Goal: Information Seeking & Learning: Find specific fact

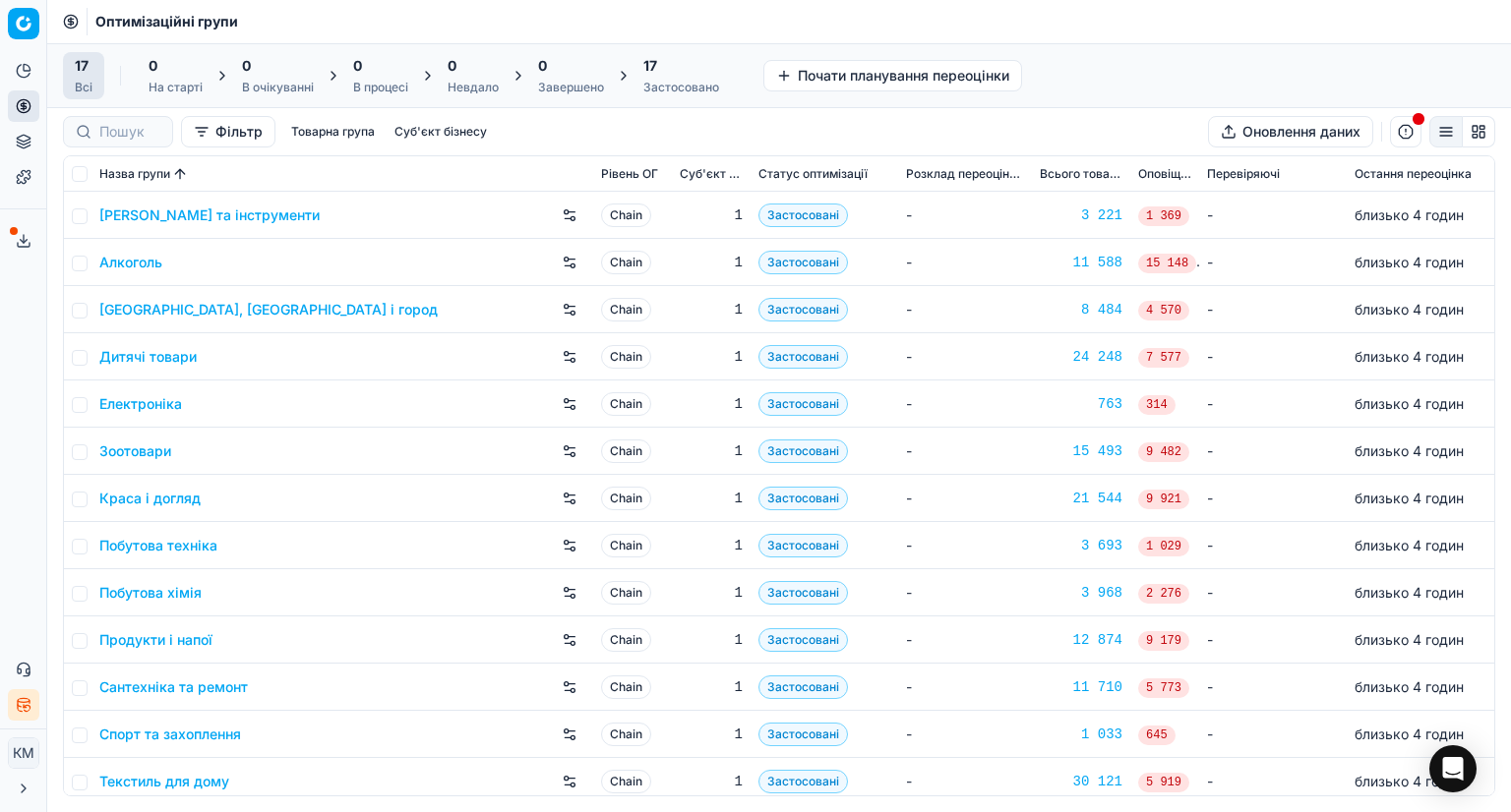
click at [135, 252] on link "Алкоголь" at bounding box center [131, 262] width 63 height 20
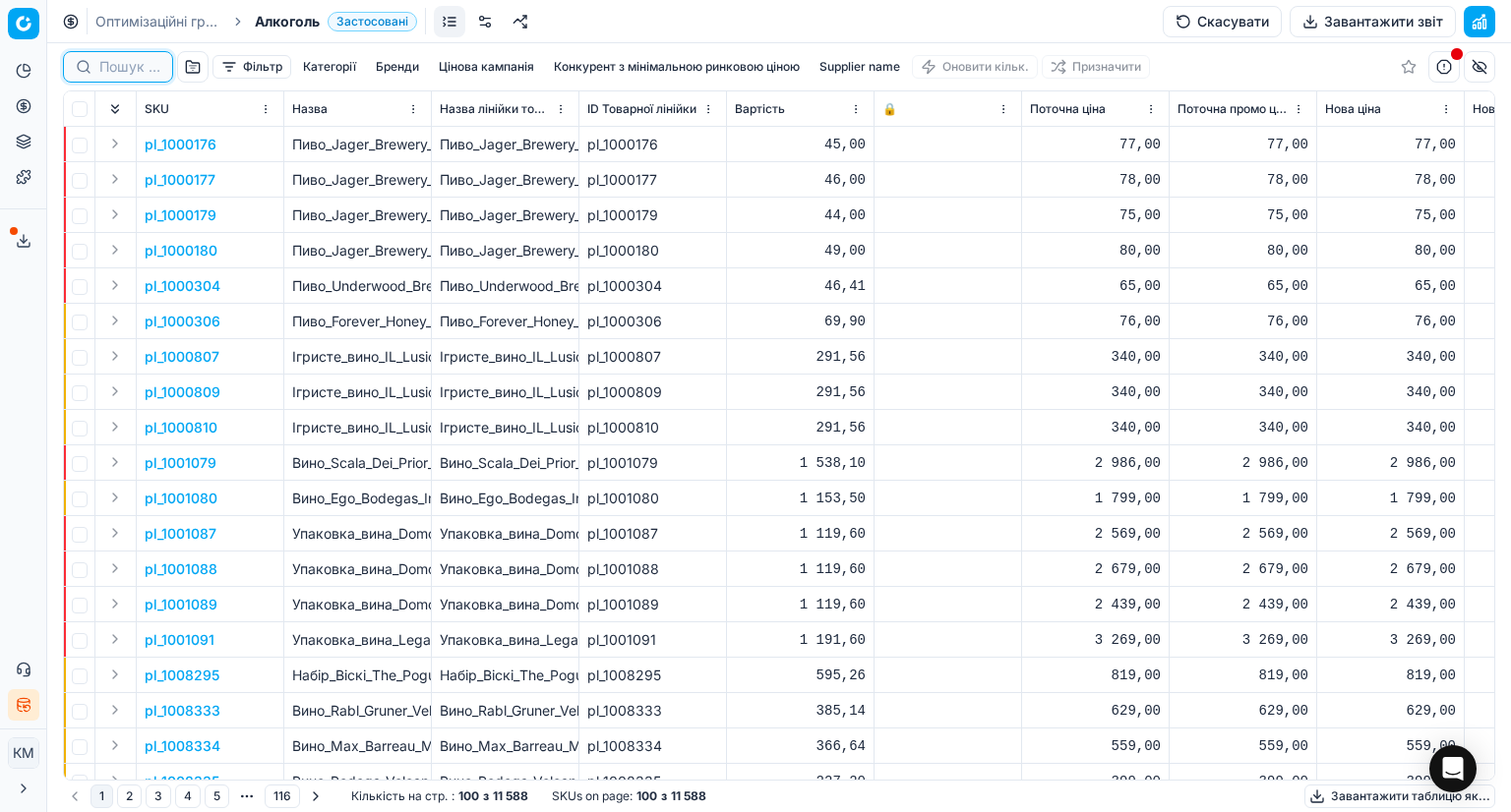
click at [141, 72] on input at bounding box center [130, 67] width 61 height 20
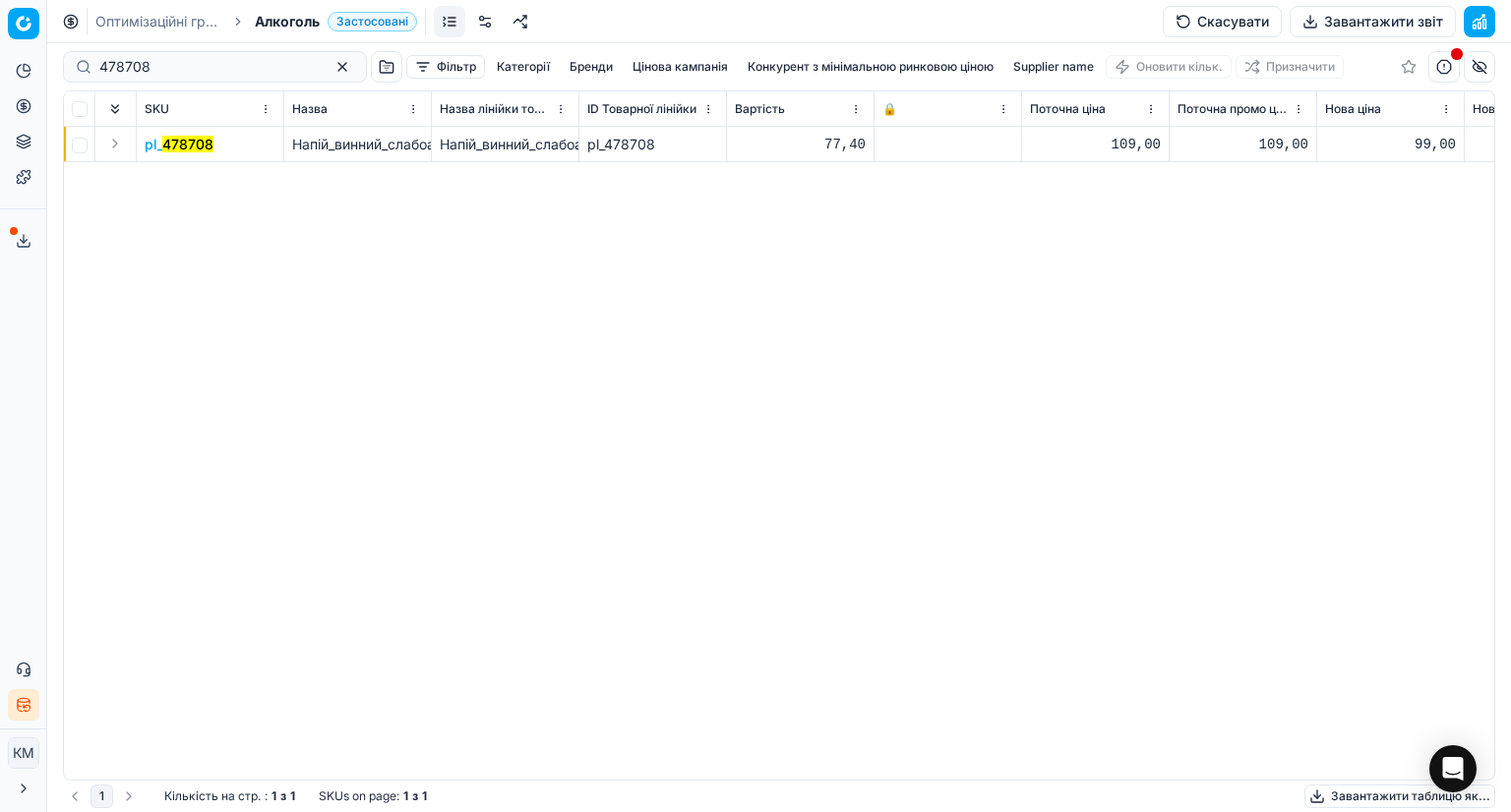
click at [194, 149] on mark "478708" at bounding box center [188, 143] width 51 height 17
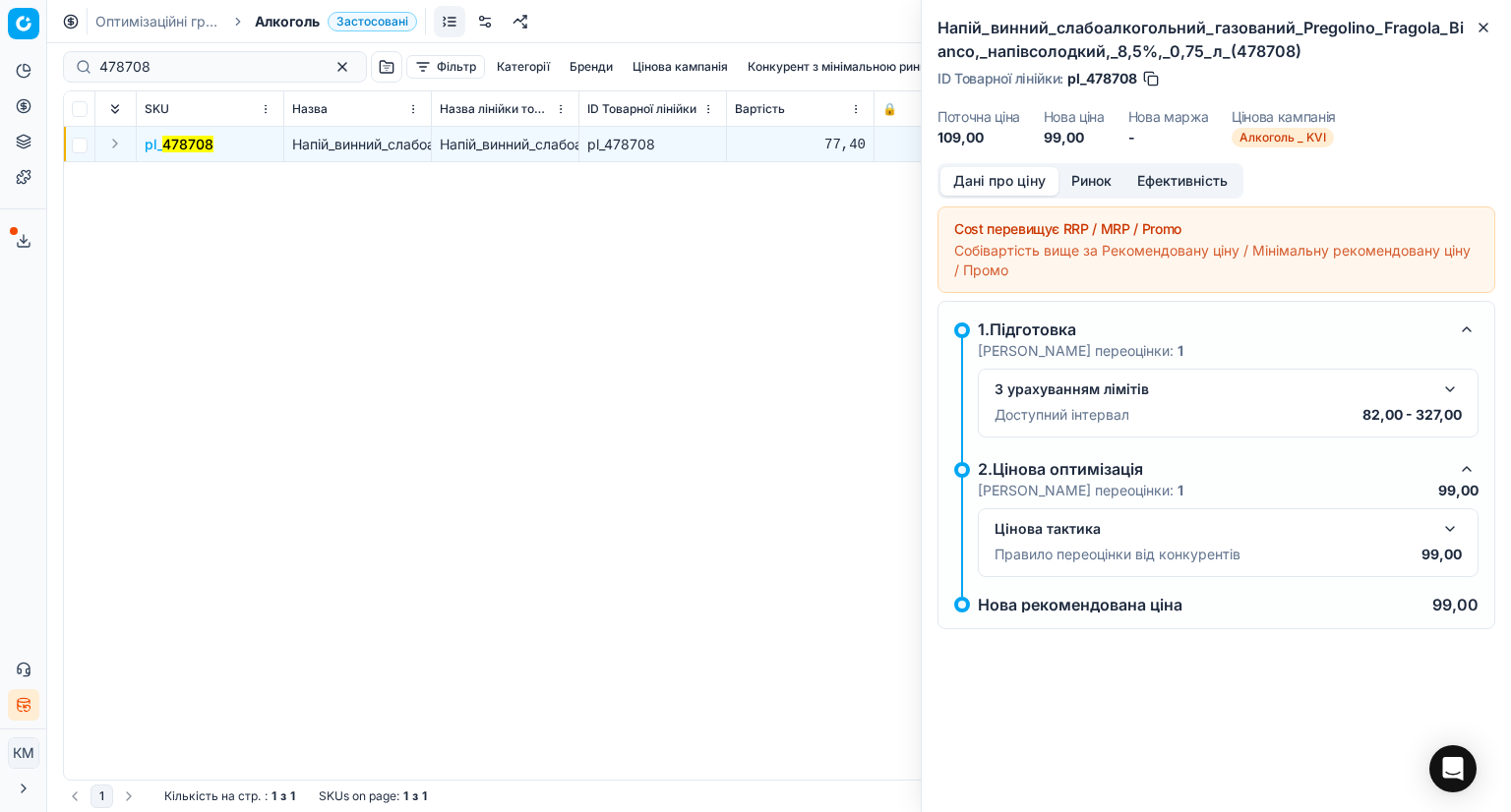
click at [1082, 173] on button "Ринок" at bounding box center [1091, 181] width 66 height 29
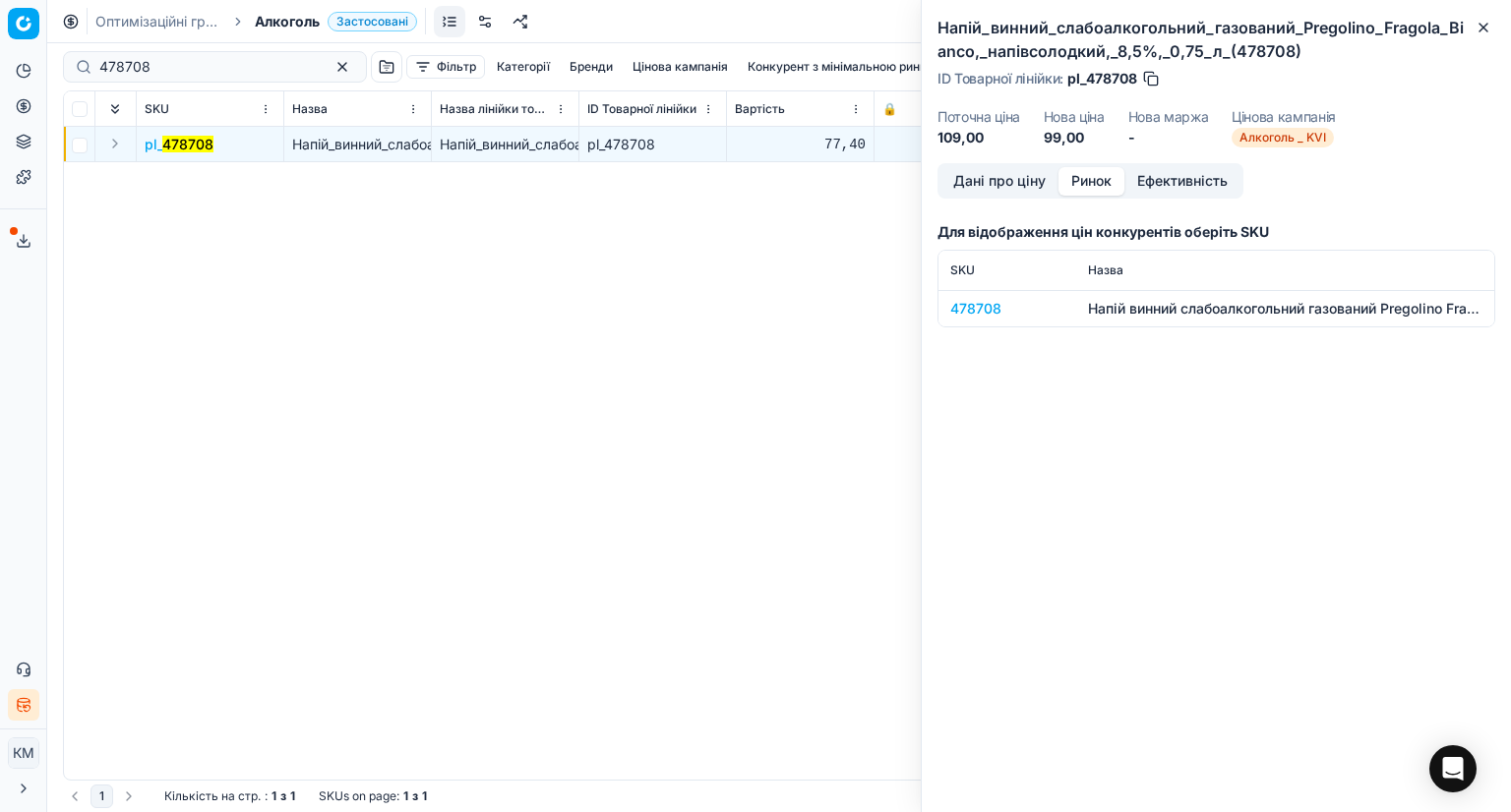
click at [975, 305] on div "478708" at bounding box center [1006, 309] width 114 height 20
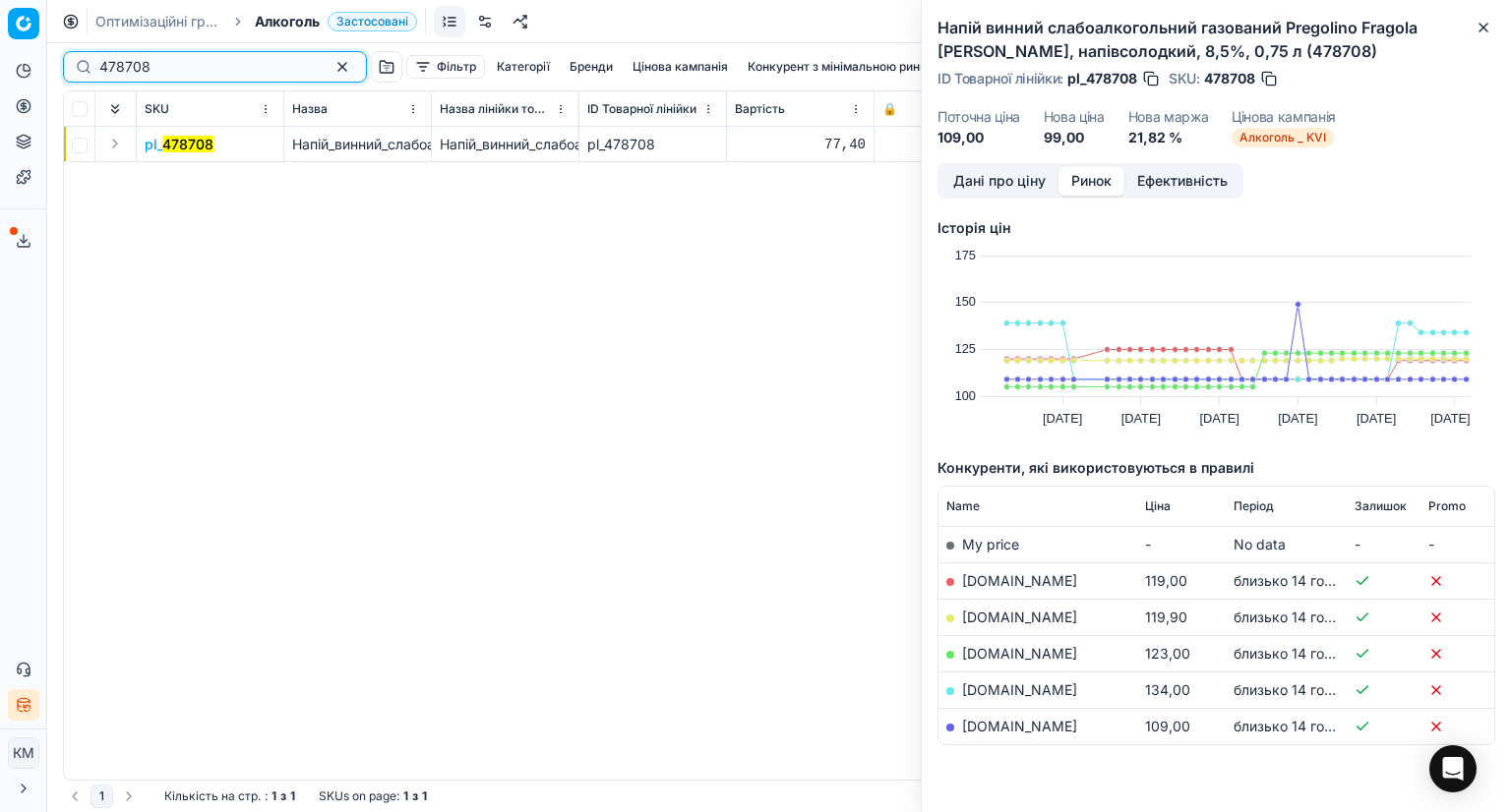
click at [128, 76] on input "478708" at bounding box center [207, 67] width 216 height 20
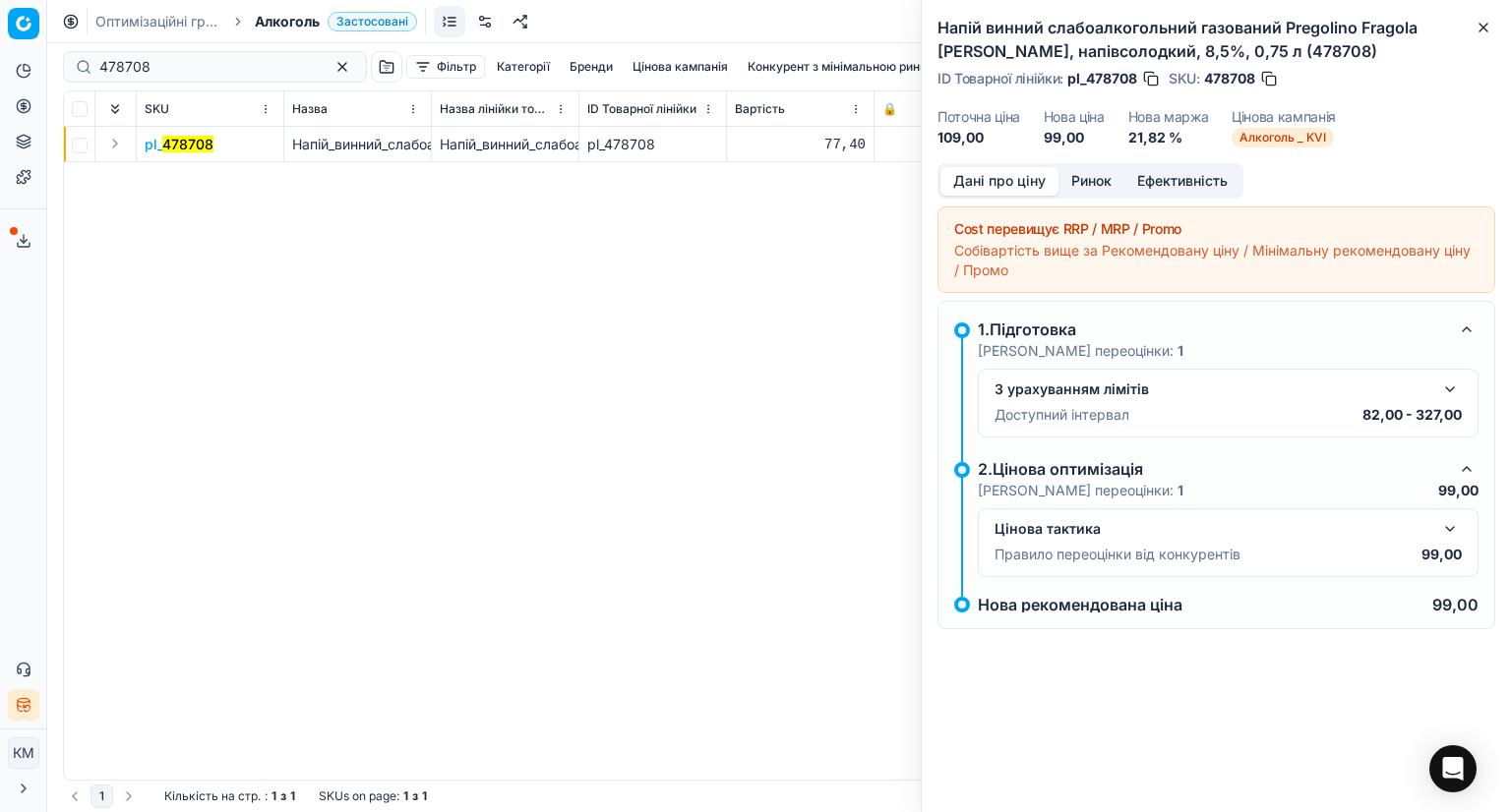
click at [989, 181] on button "Дані про ціну" at bounding box center [998, 181] width 118 height 29
click at [1448, 529] on button "button" at bounding box center [1450, 529] width 24 height 24
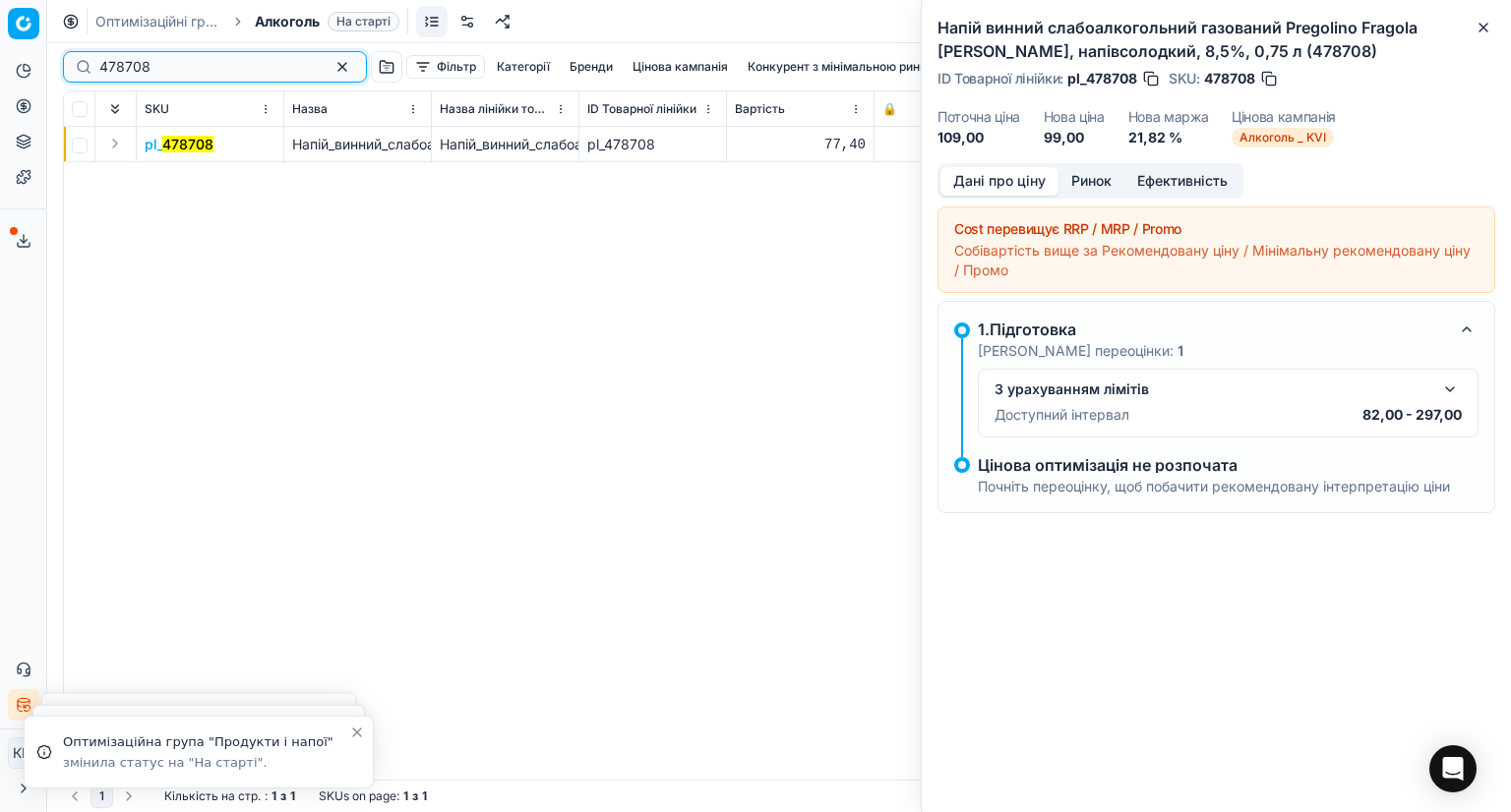
click at [142, 76] on input "478708" at bounding box center [207, 67] width 216 height 20
click at [142, 75] on input "478708" at bounding box center [207, 67] width 216 height 20
type input "468568"
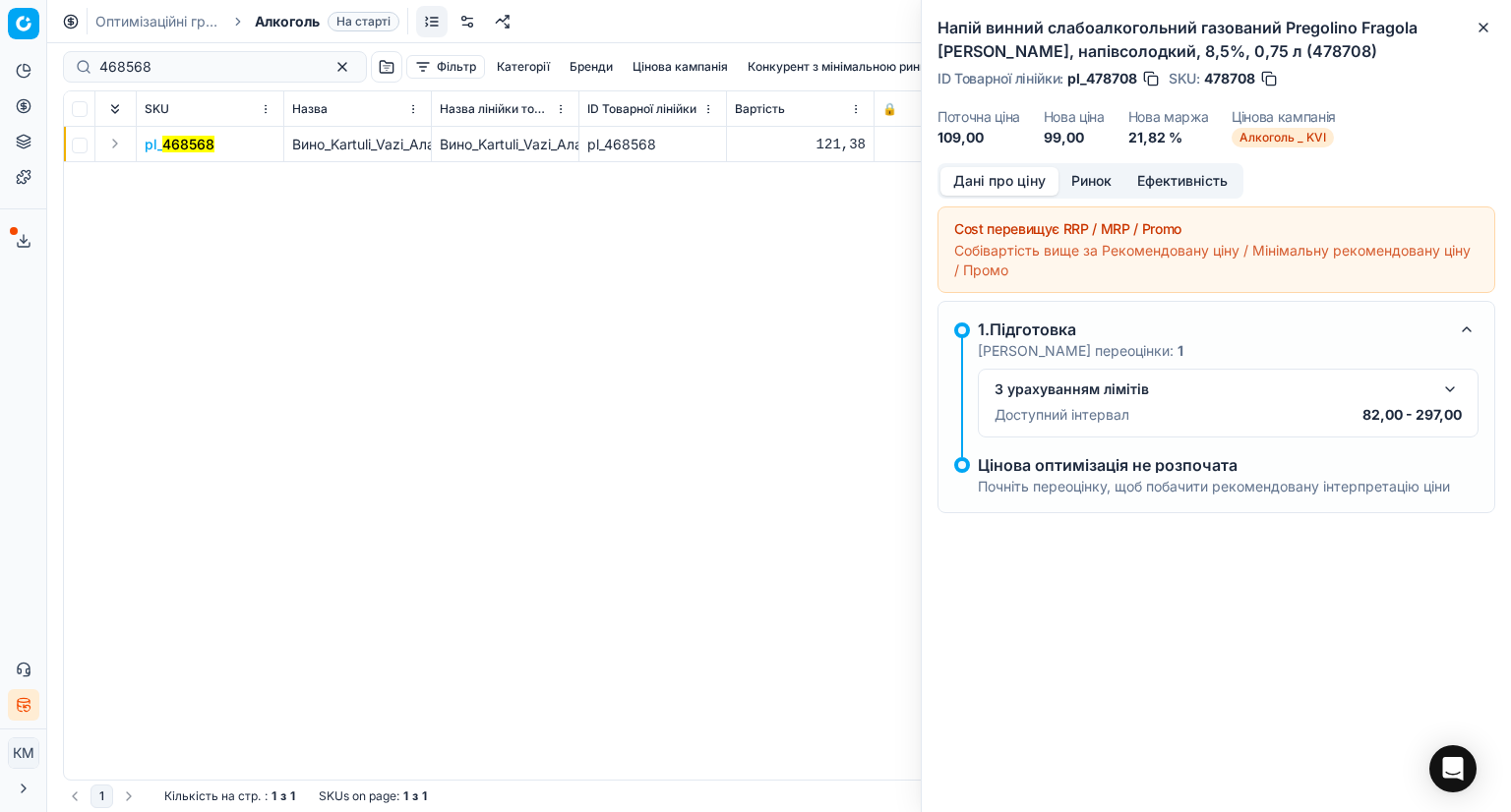
click at [190, 140] on mark "468568" at bounding box center [188, 143] width 52 height 17
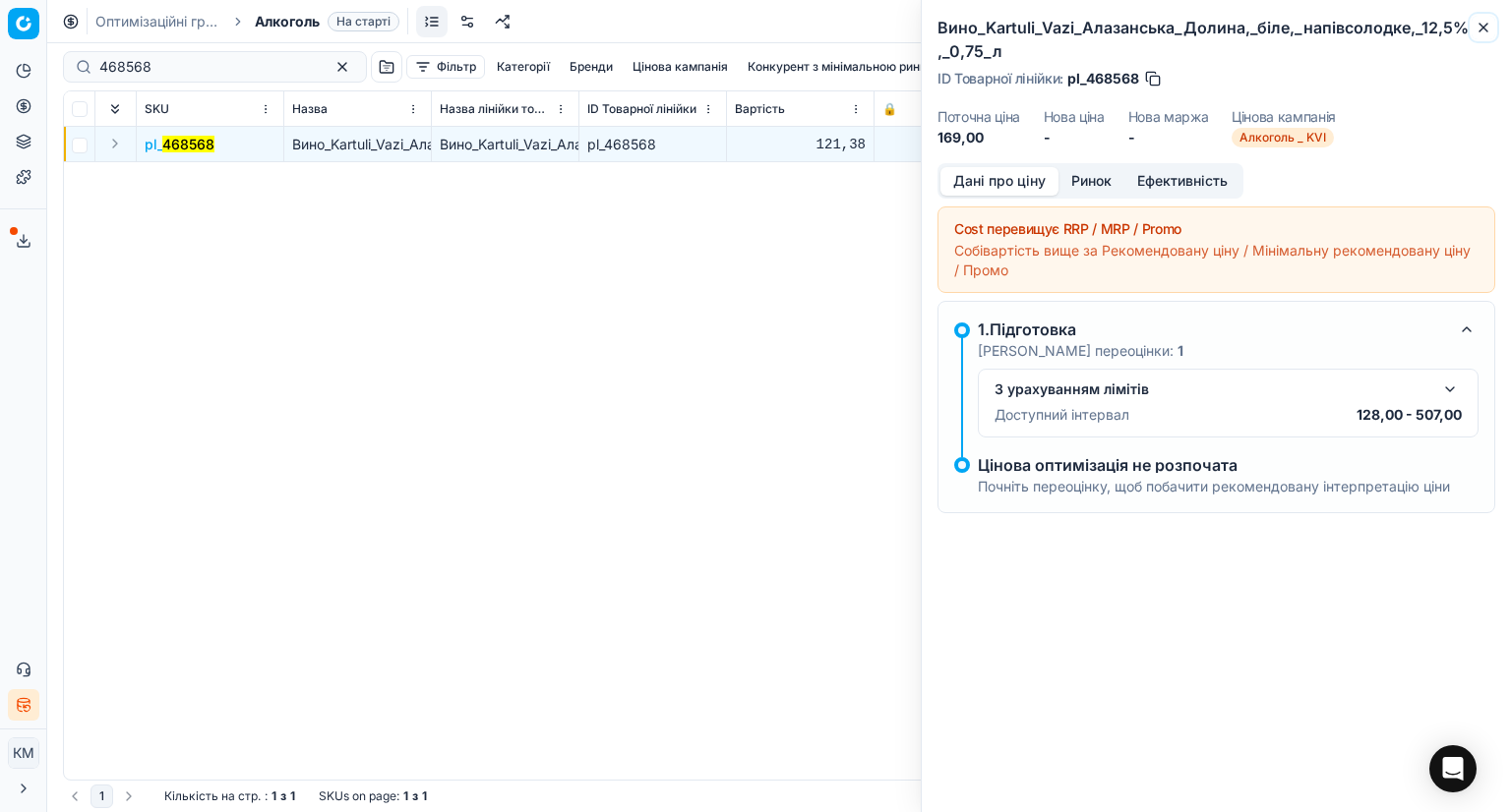
click at [1484, 31] on icon "button" at bounding box center [1483, 28] width 16 height 16
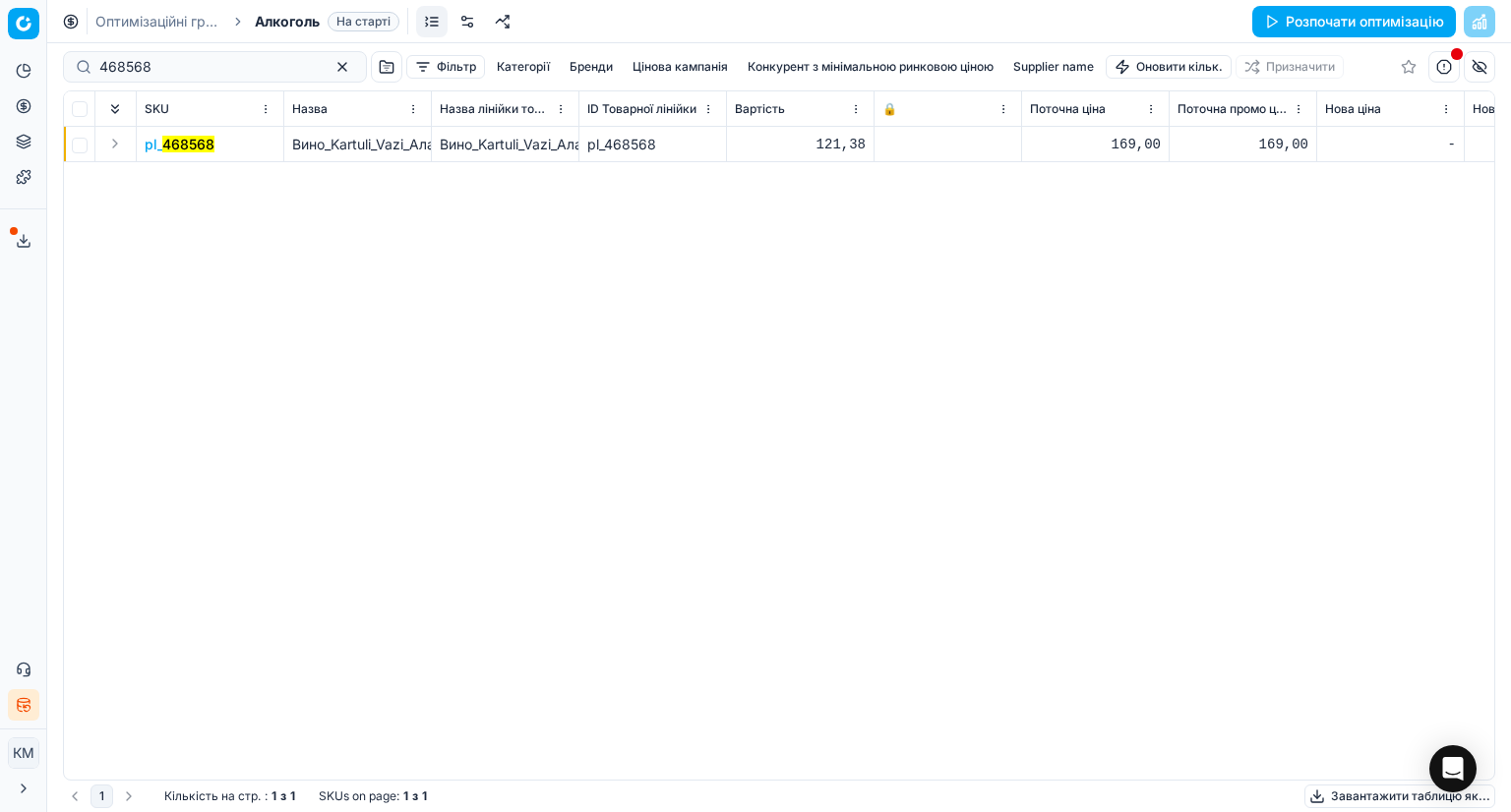
click at [193, 145] on mark "468568" at bounding box center [188, 143] width 52 height 17
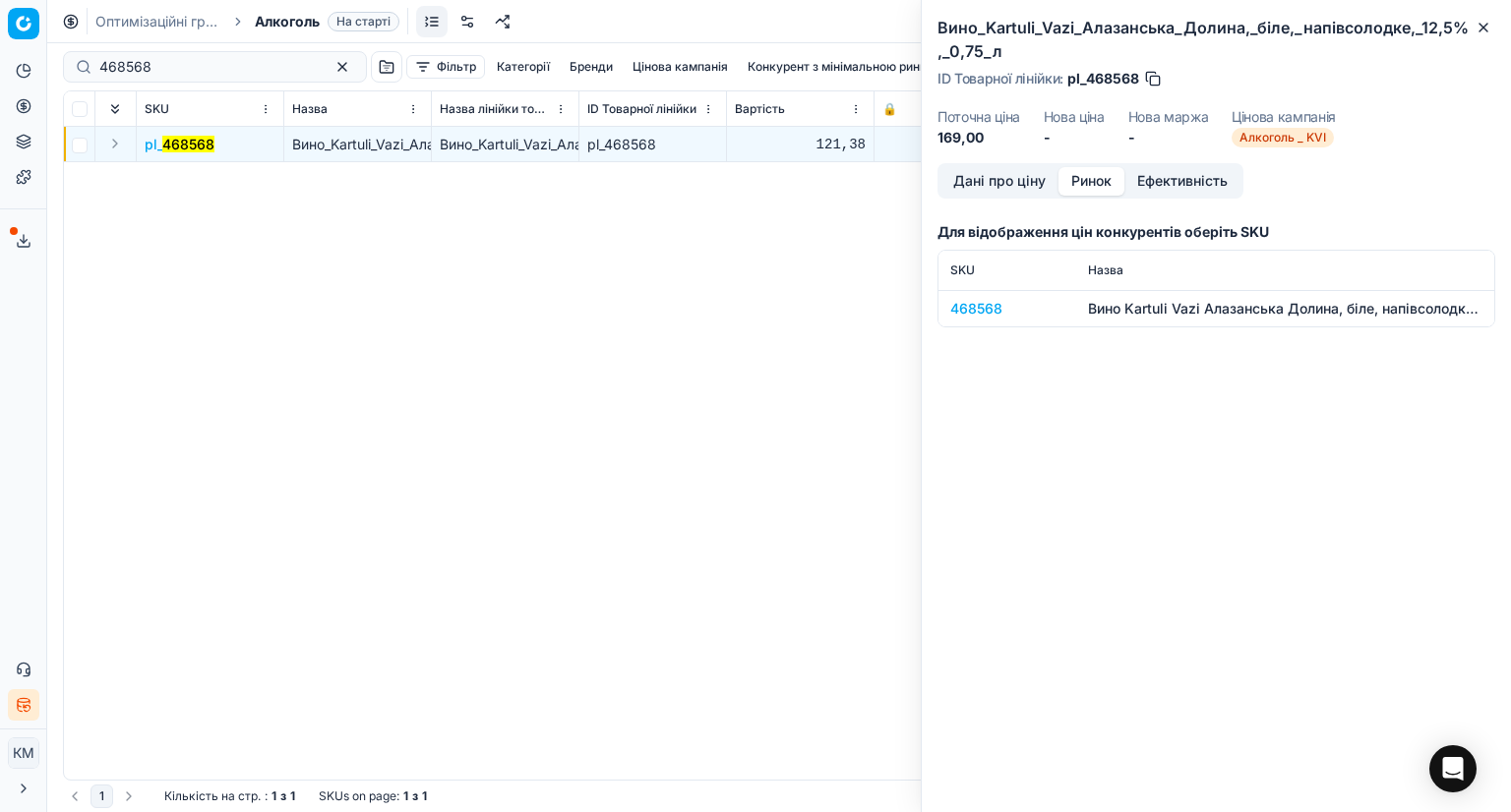
click at [1099, 184] on button "Ринок" at bounding box center [1091, 181] width 66 height 29
click at [982, 307] on div "468568" at bounding box center [1006, 309] width 114 height 20
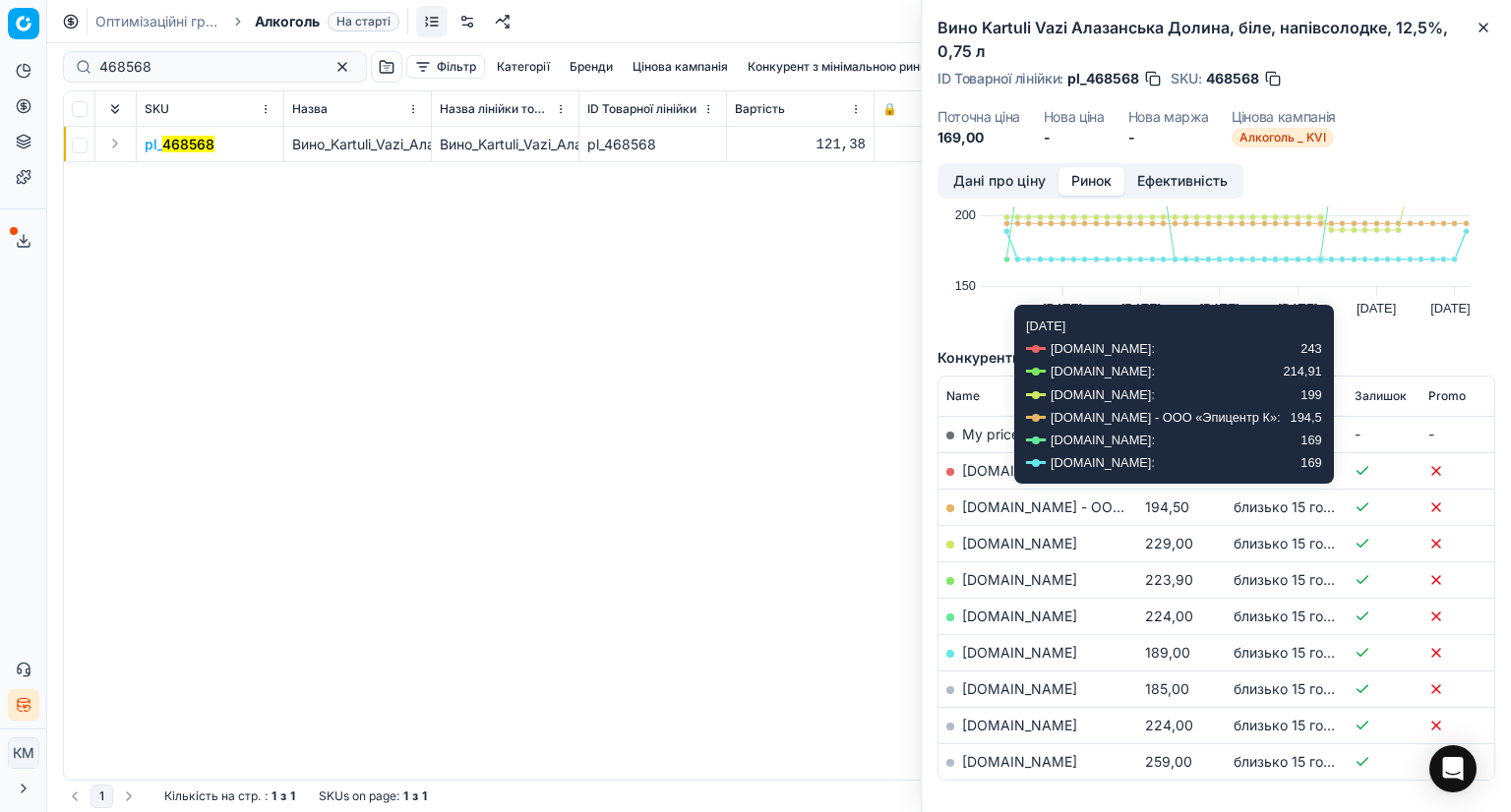
scroll to position [194, 0]
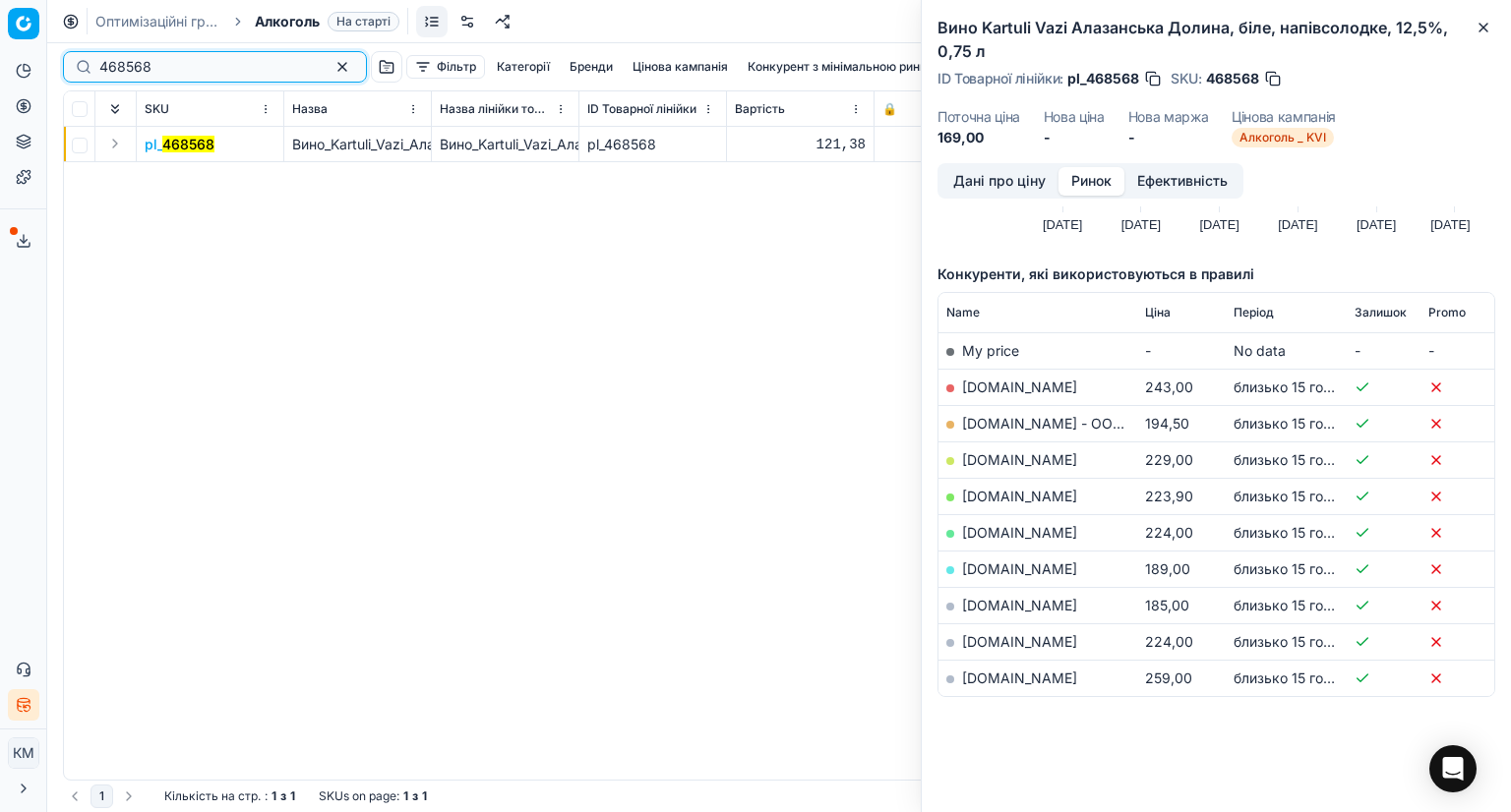
drag, startPoint x: 156, startPoint y: 75, endPoint x: 65, endPoint y: 70, distance: 91.1
click at [65, 70] on div "468568" at bounding box center [215, 67] width 304 height 32
click at [696, 388] on div "pl_ 468568 Вино_Kartuli_Vazi_Алазанська_Долина,_біле,_напівсолодке,_12,5%,_0,75…" at bounding box center [779, 453] width 1430 height 653
click at [1477, 24] on icon "button" at bounding box center [1483, 28] width 16 height 16
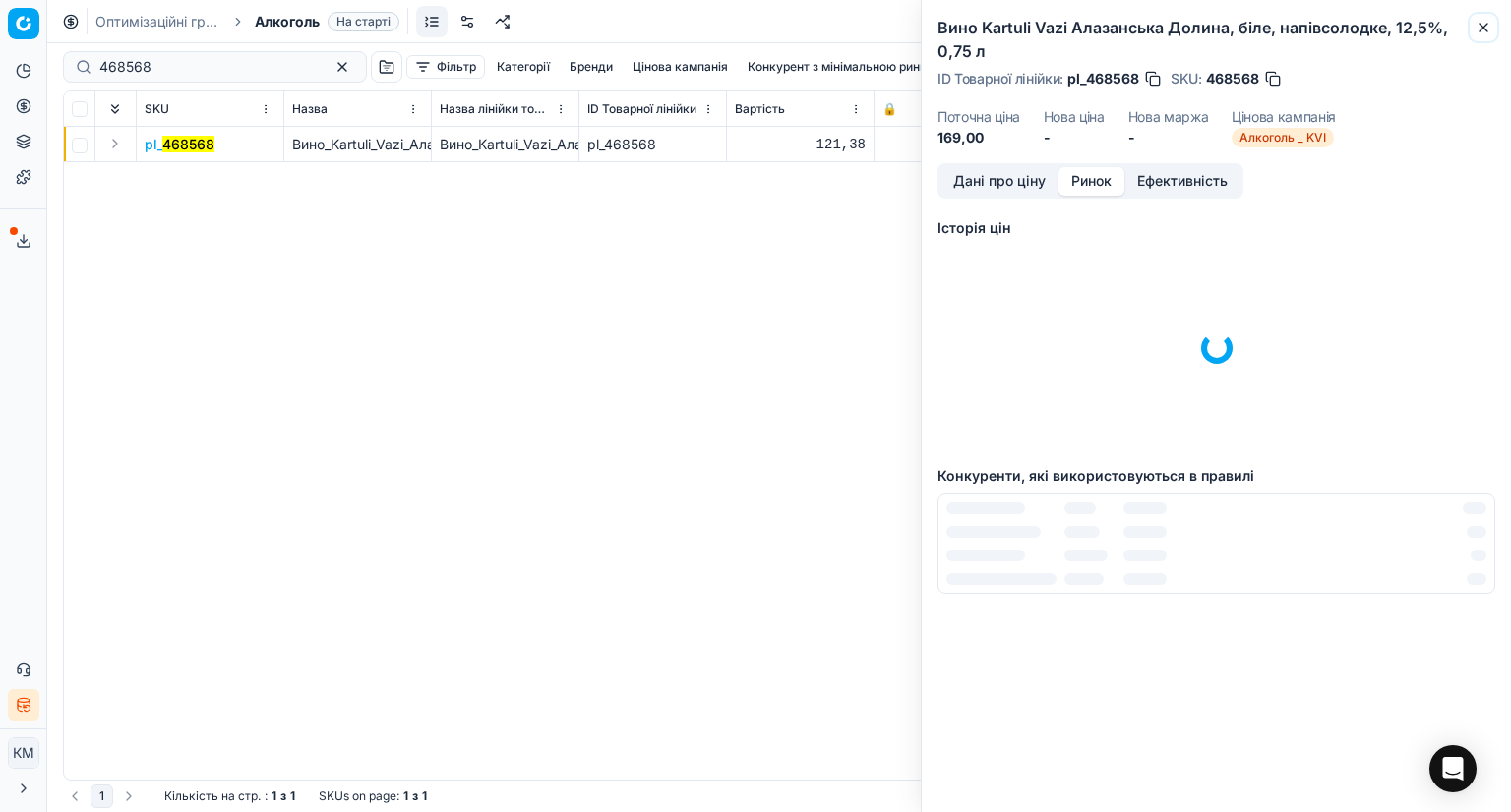
scroll to position [0, 0]
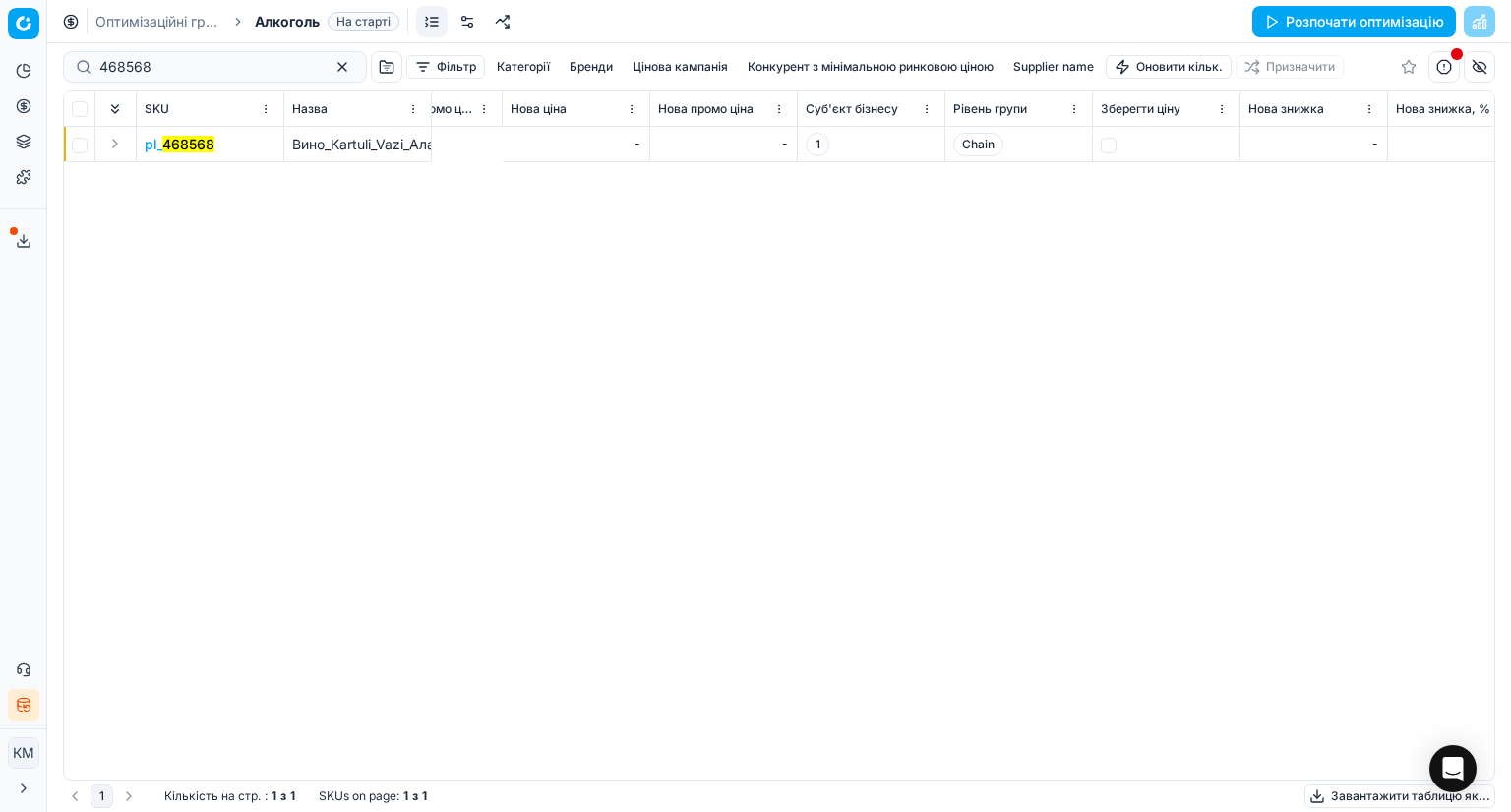
drag, startPoint x: 979, startPoint y: 267, endPoint x: 1272, endPoint y: 295, distance: 294.3
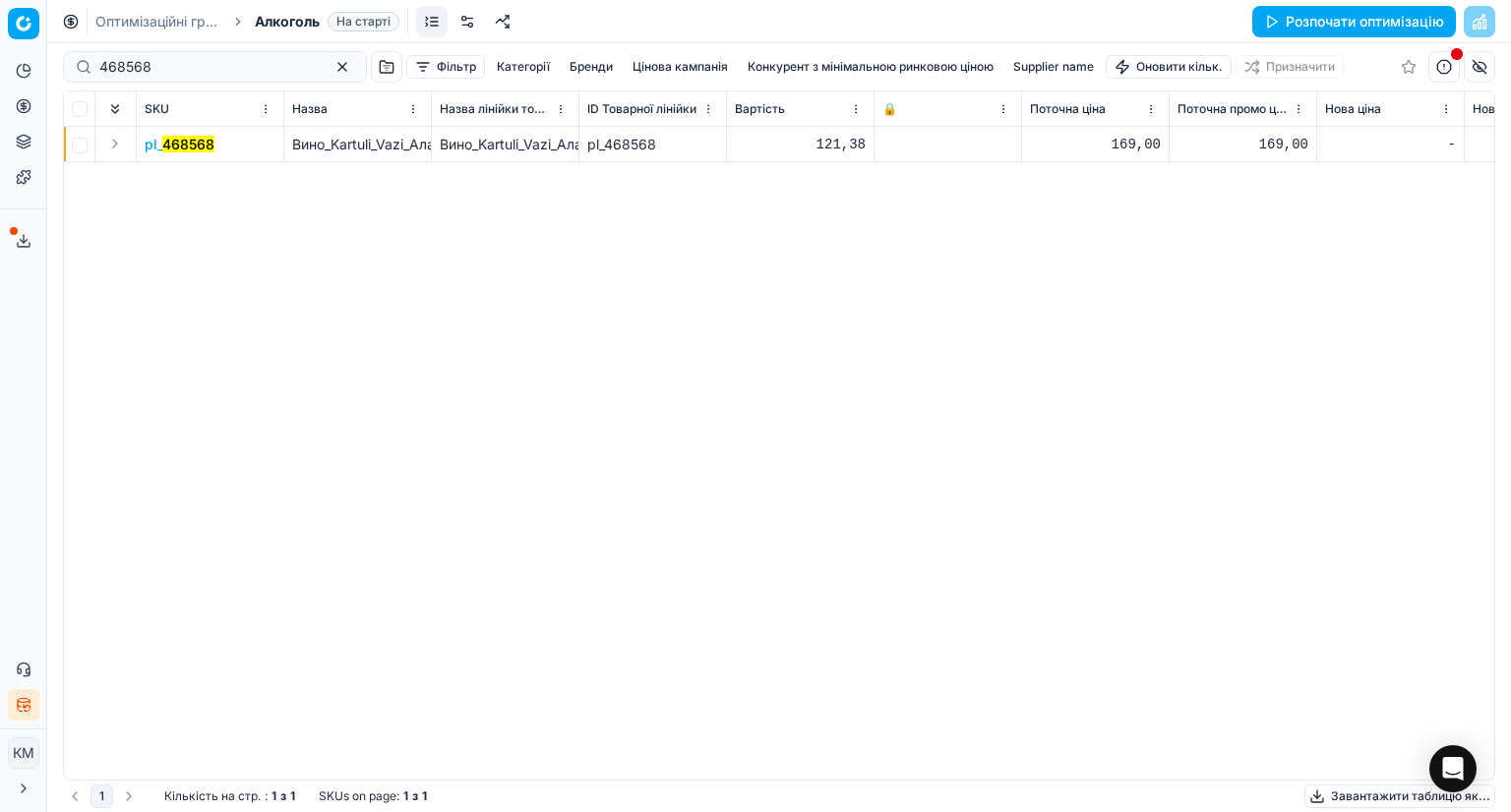
drag, startPoint x: 1262, startPoint y: 300, endPoint x: 545, endPoint y: 351, distance: 718.8
click at [162, 142] on mark "468568" at bounding box center [188, 143] width 52 height 17
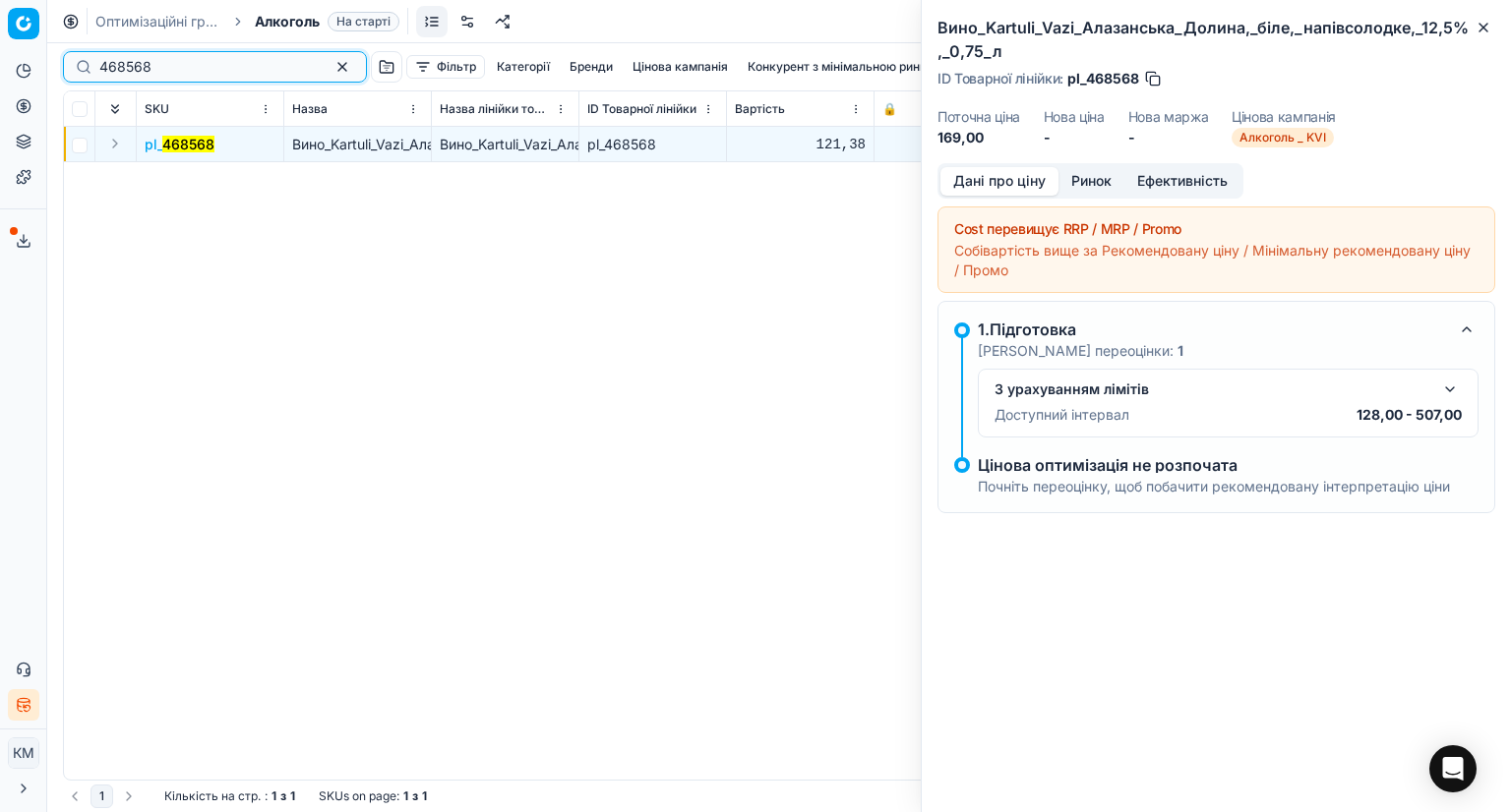
click at [119, 60] on input "468568" at bounding box center [207, 67] width 216 height 20
drag, startPoint x: 119, startPoint y: 60, endPoint x: 128, endPoint y: 52, distance: 12.0
click at [122, 60] on input "468568" at bounding box center [207, 67] width 216 height 20
